Goal: Find specific page/section: Find specific page/section

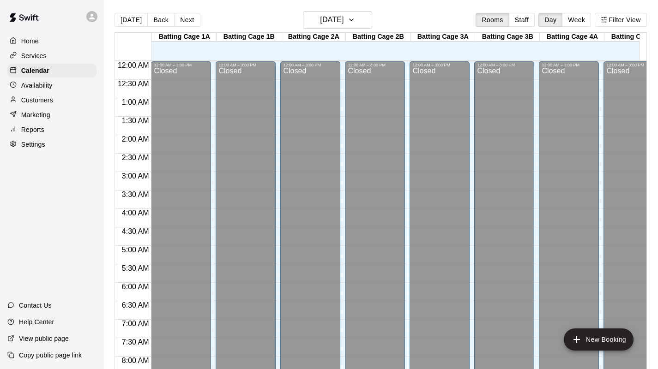
scroll to position [533, 0]
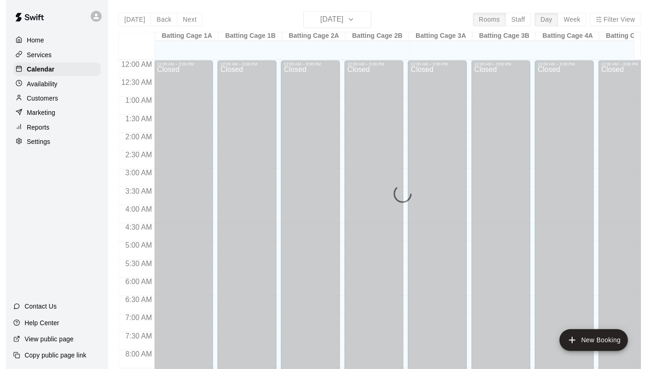
scroll to position [533, 0]
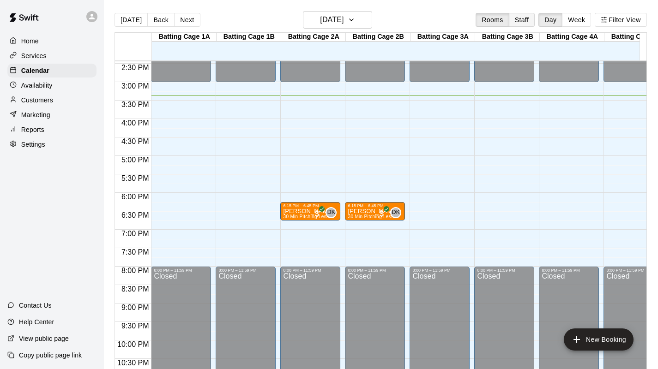
click at [526, 22] on button "Staff" at bounding box center [522, 20] width 26 height 14
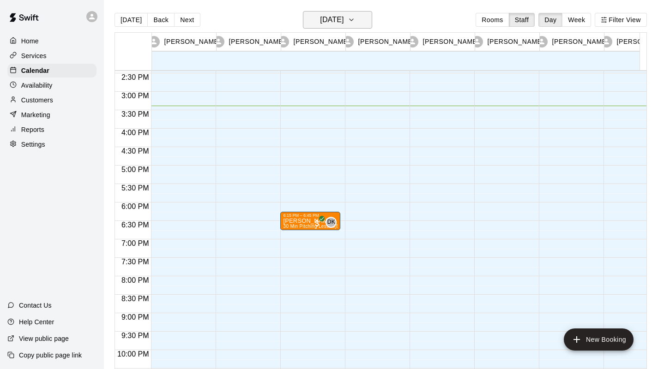
click at [355, 19] on icon "button" at bounding box center [351, 19] width 7 height 11
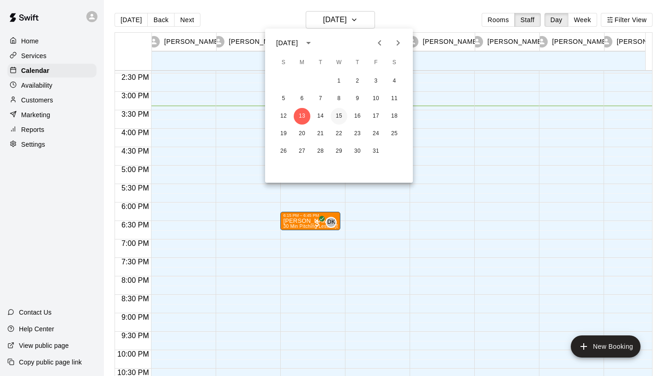
click at [344, 117] on button "15" at bounding box center [339, 116] width 17 height 17
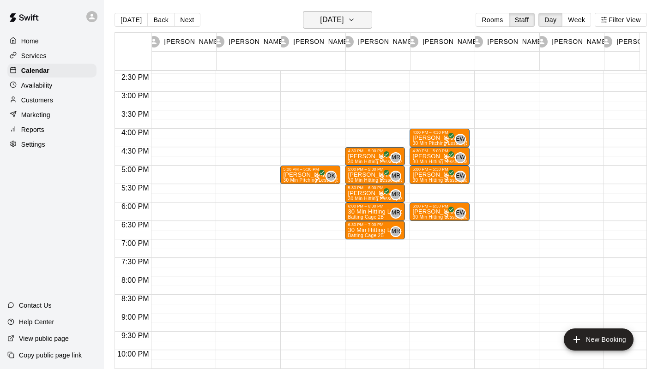
click at [355, 19] on icon "button" at bounding box center [351, 19] width 7 height 11
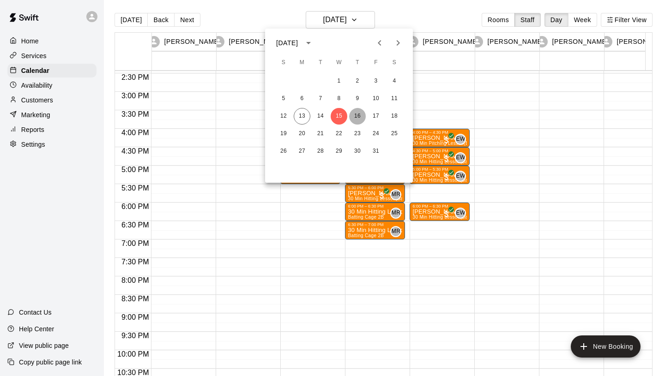
click at [356, 113] on button "16" at bounding box center [357, 116] width 17 height 17
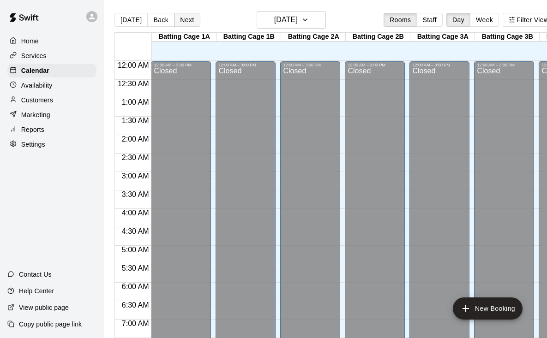
scroll to position [533, 0]
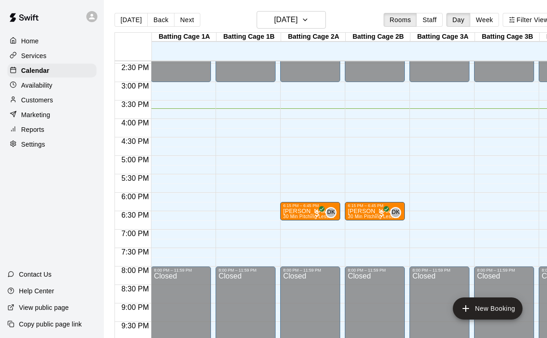
click at [48, 103] on p "Customers" at bounding box center [37, 100] width 32 height 9
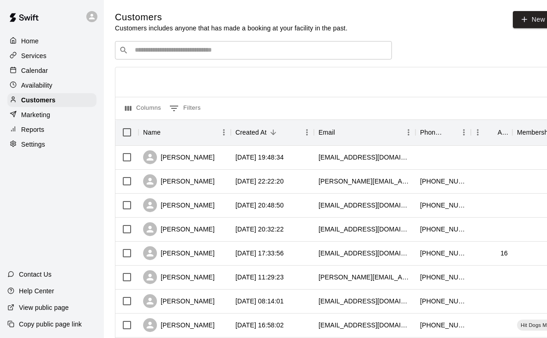
click at [209, 54] on input "Search customers by name or email" at bounding box center [260, 50] width 256 height 9
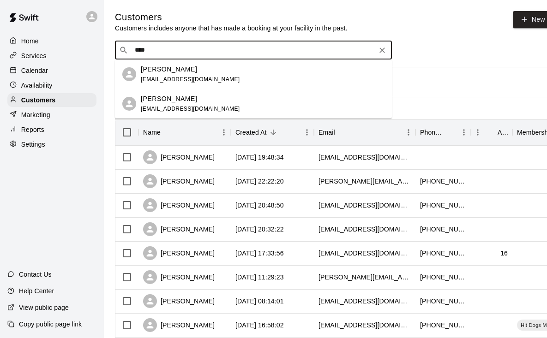
type input "****"
click at [421, 88] on div at bounding box center [333, 82] width 437 height 30
